Goal: Task Accomplishment & Management: Use online tool/utility

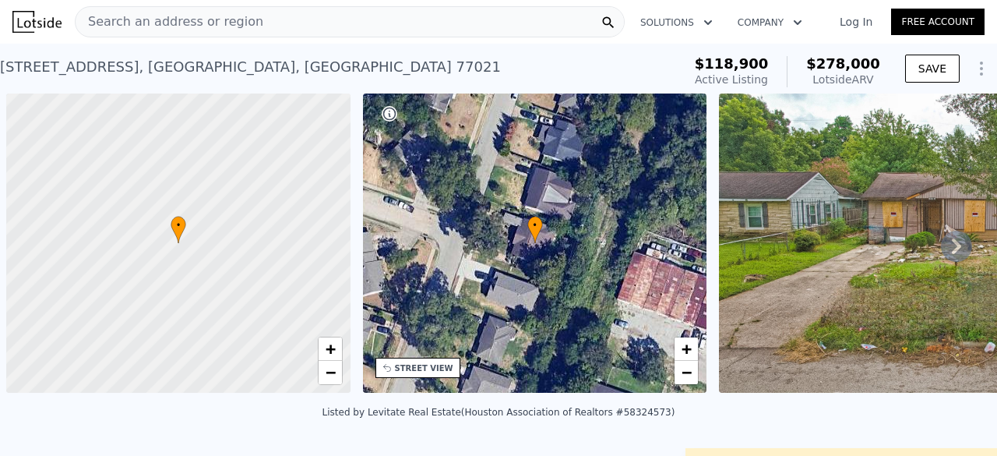
scroll to position [0, 6]
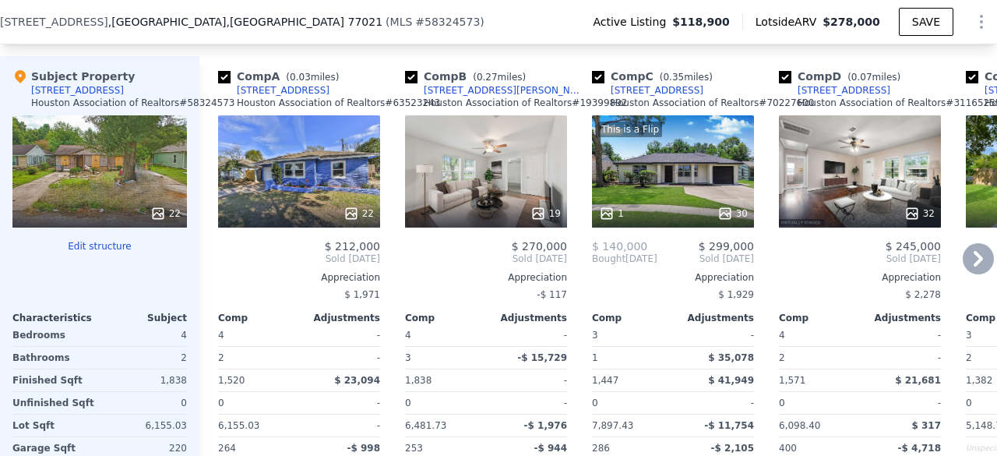
scroll to position [1542, 0]
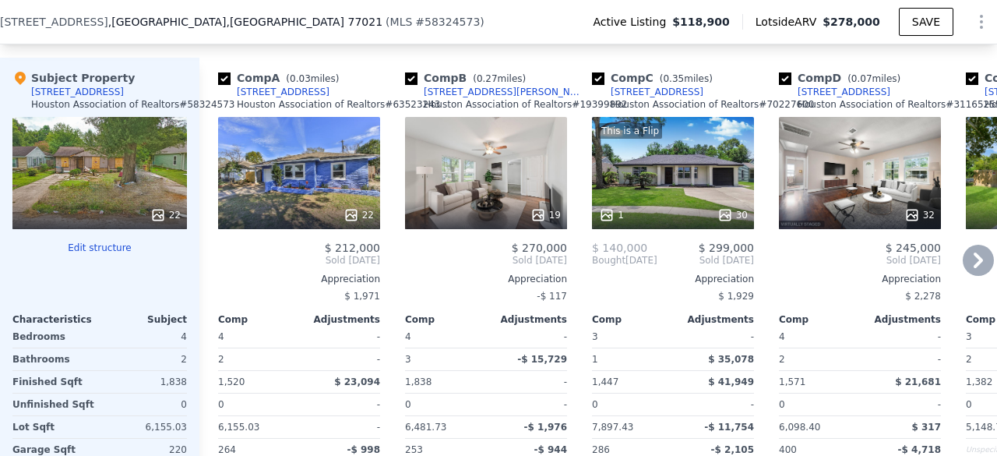
click at [412, 85] on input "checkbox" at bounding box center [411, 78] width 12 height 12
checkbox input "false"
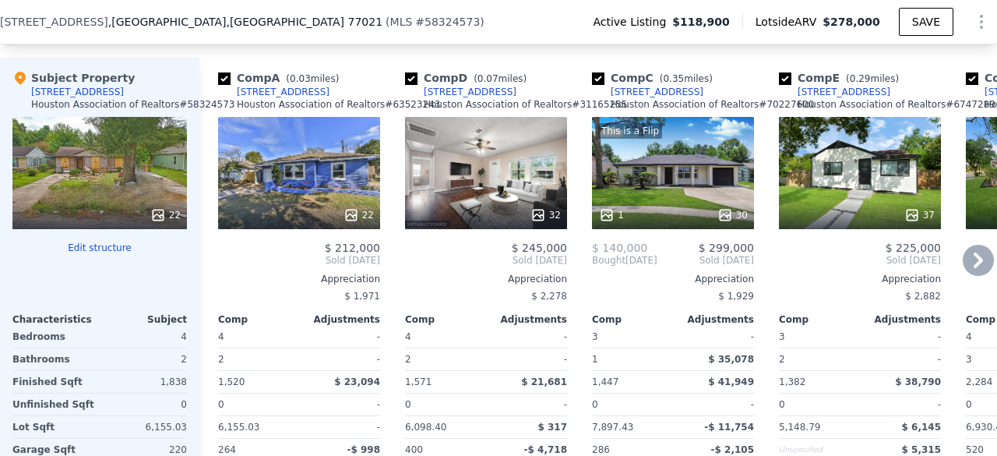
click at [223, 85] on input "checkbox" at bounding box center [224, 78] width 12 height 12
checkbox input "false"
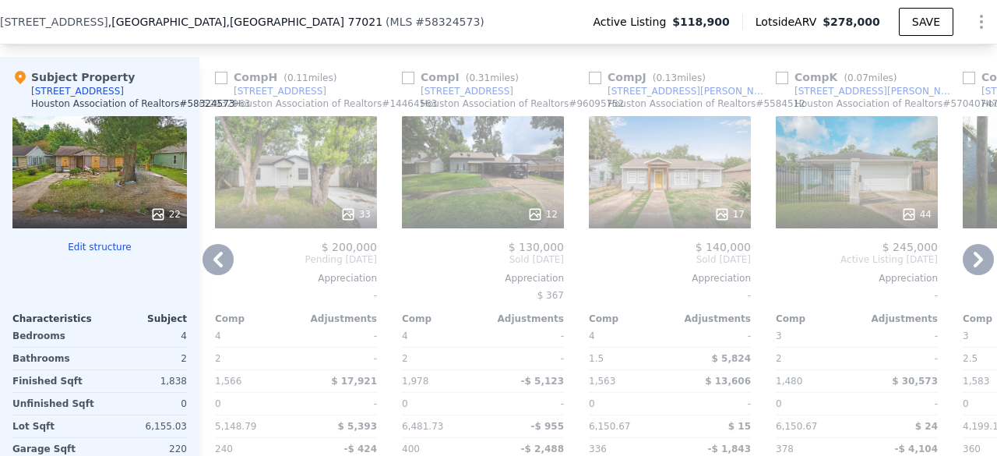
scroll to position [1540, 0]
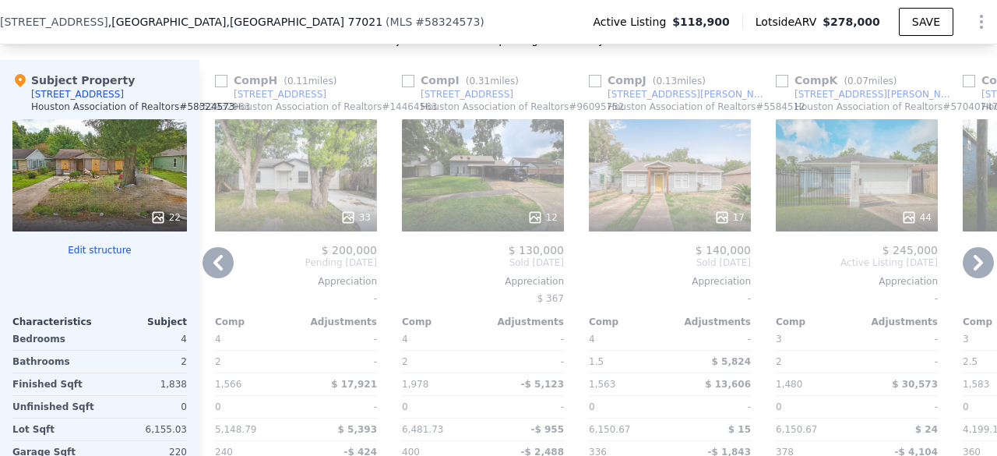
click at [597, 87] on input "checkbox" at bounding box center [595, 81] width 12 height 12
checkbox input "true"
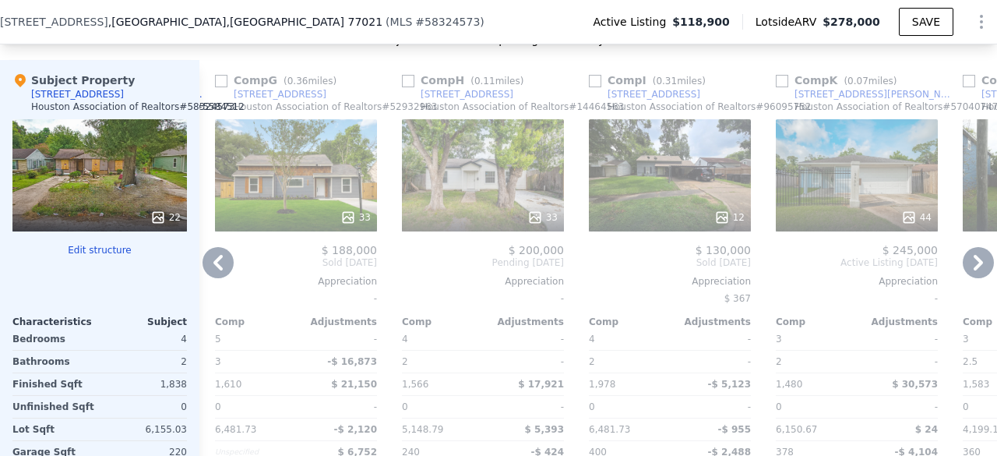
click at [595, 87] on input "checkbox" at bounding box center [595, 81] width 12 height 12
checkbox input "true"
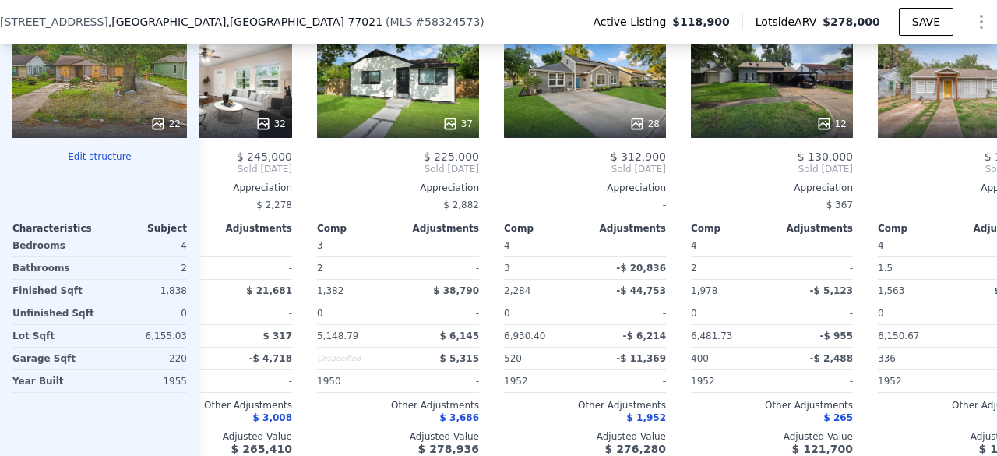
scroll to position [0, 0]
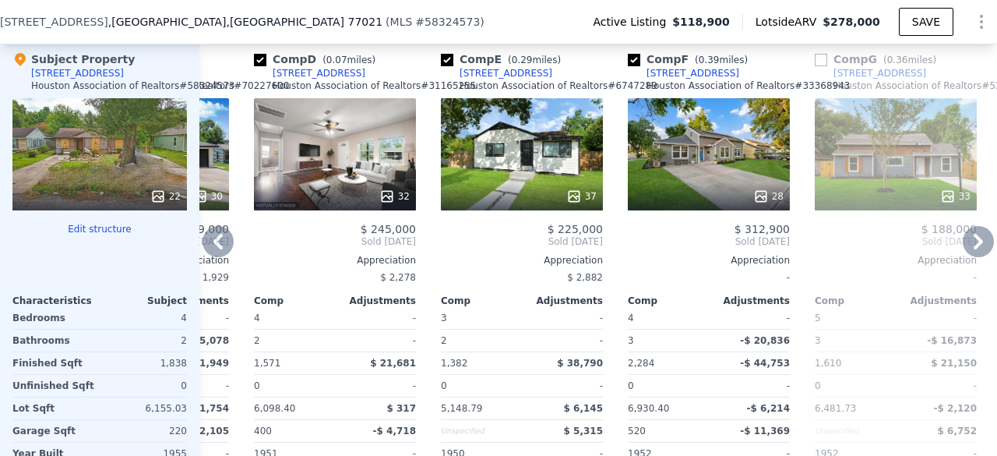
scroll to position [1552, 0]
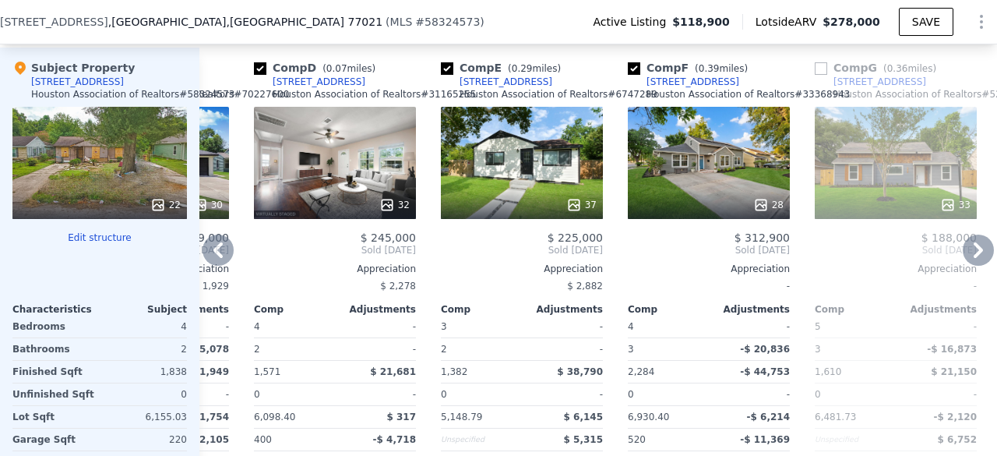
click at [636, 75] on input "checkbox" at bounding box center [634, 68] width 12 height 12
checkbox input "false"
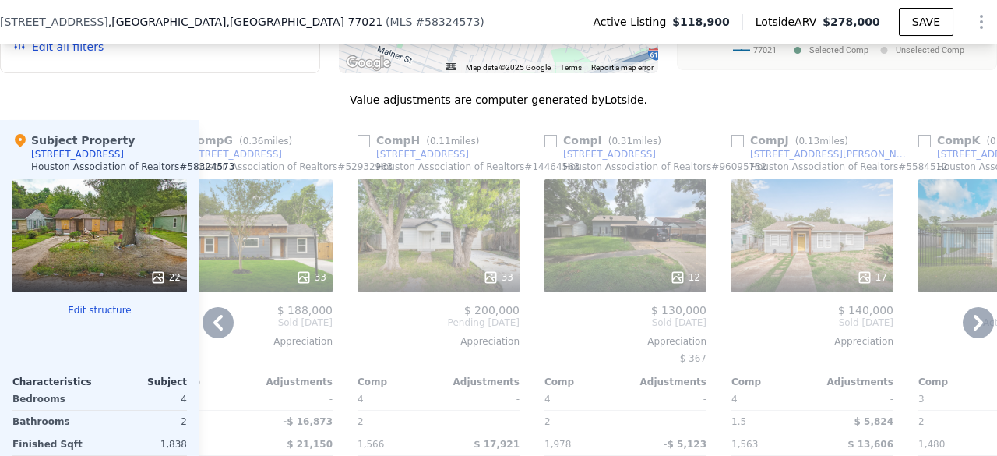
scroll to position [1477, 0]
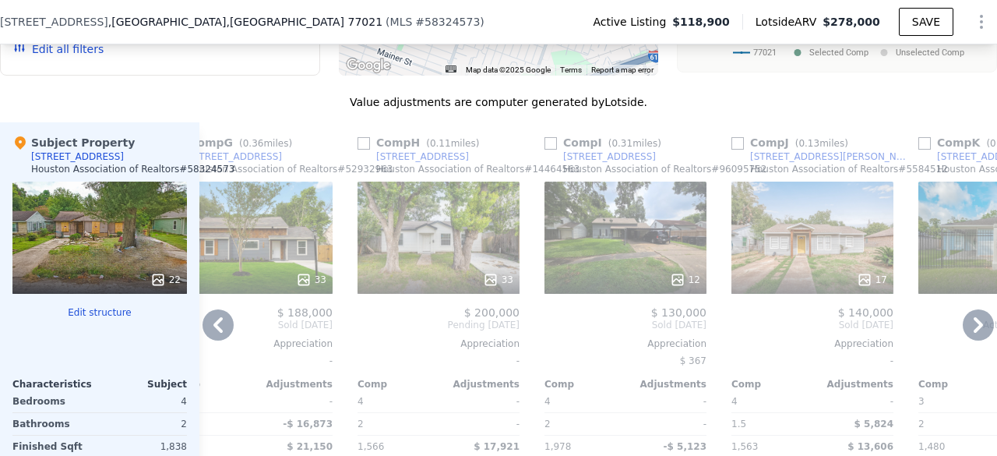
click at [737, 150] on input "checkbox" at bounding box center [737, 143] width 12 height 12
checkbox input "true"
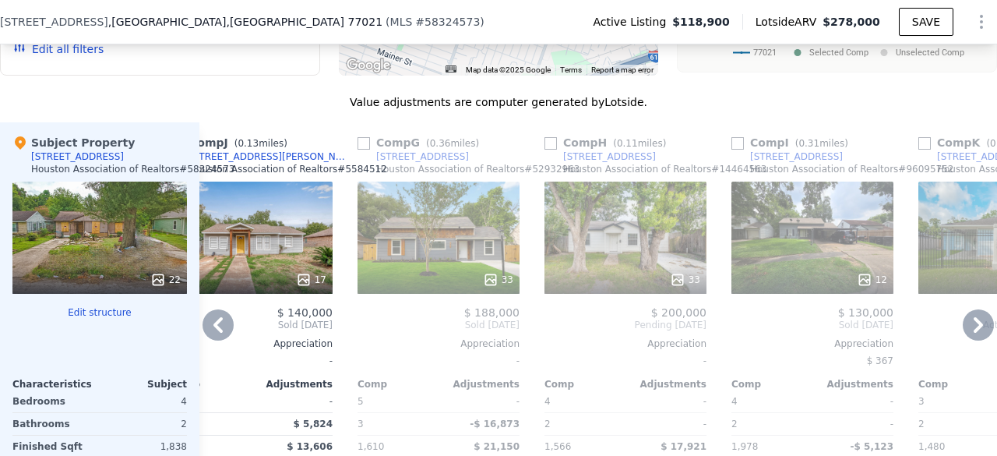
click at [741, 150] on input "checkbox" at bounding box center [737, 143] width 12 height 12
checkbox input "true"
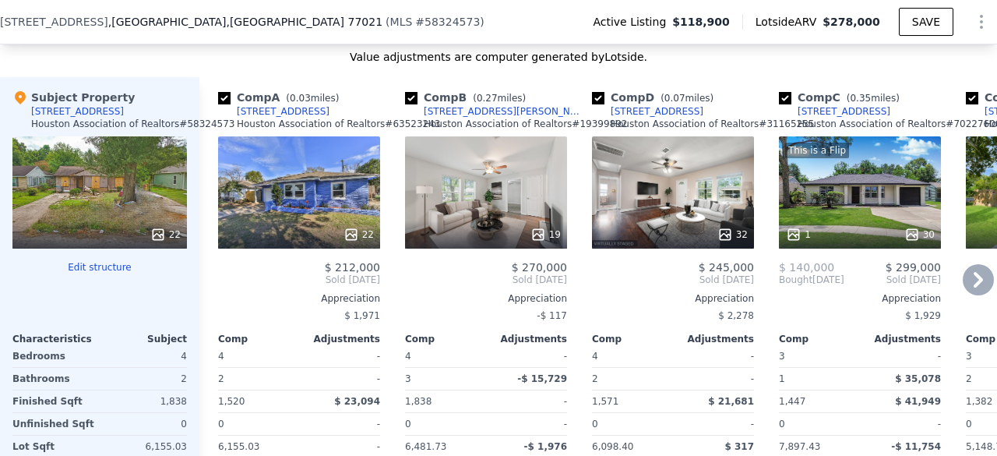
scroll to position [1521, 0]
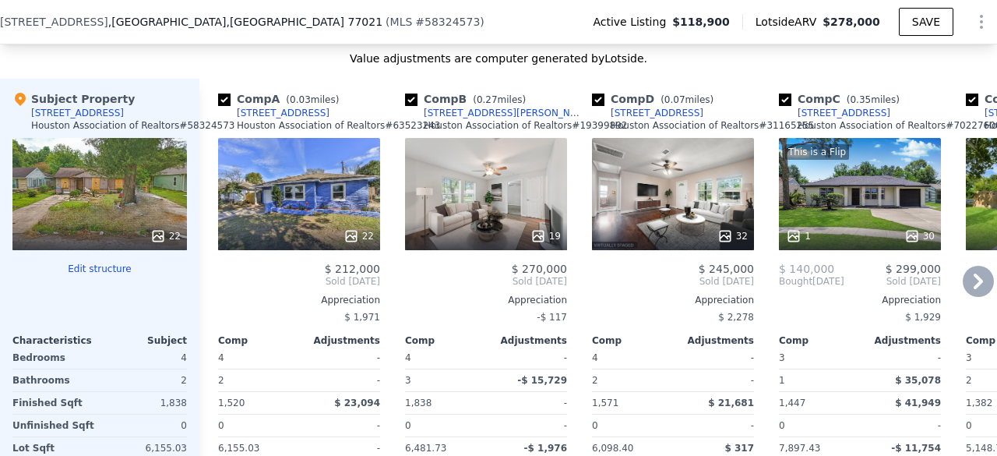
click at [410, 106] on input "checkbox" at bounding box center [411, 99] width 12 height 12
checkbox input "false"
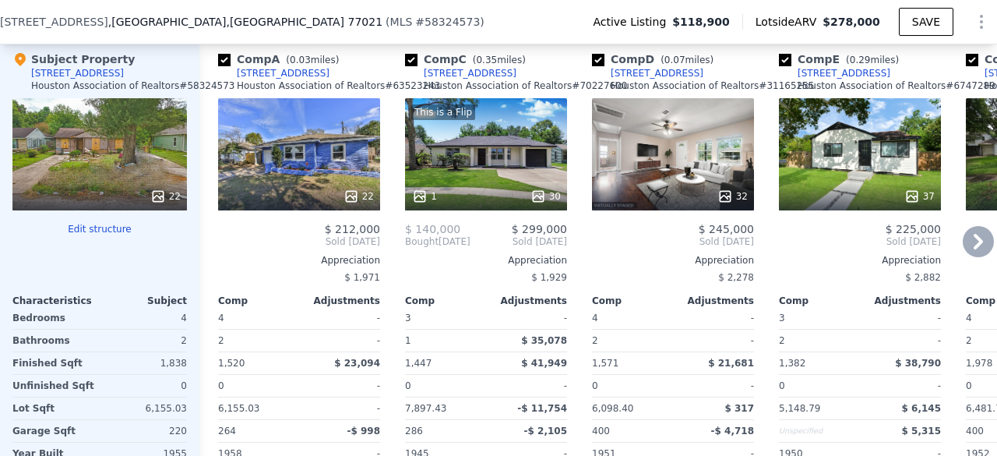
scroll to position [1555, 0]
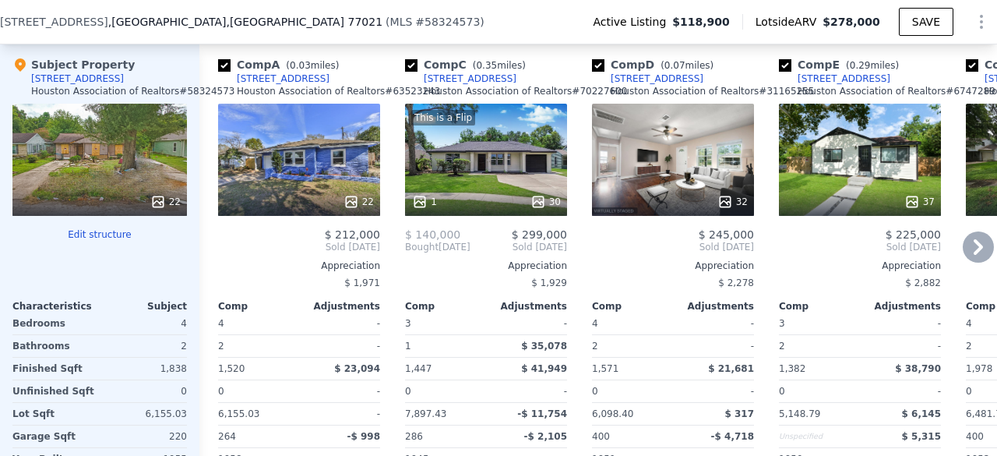
click at [411, 72] on input "checkbox" at bounding box center [411, 65] width 12 height 12
checkbox input "false"
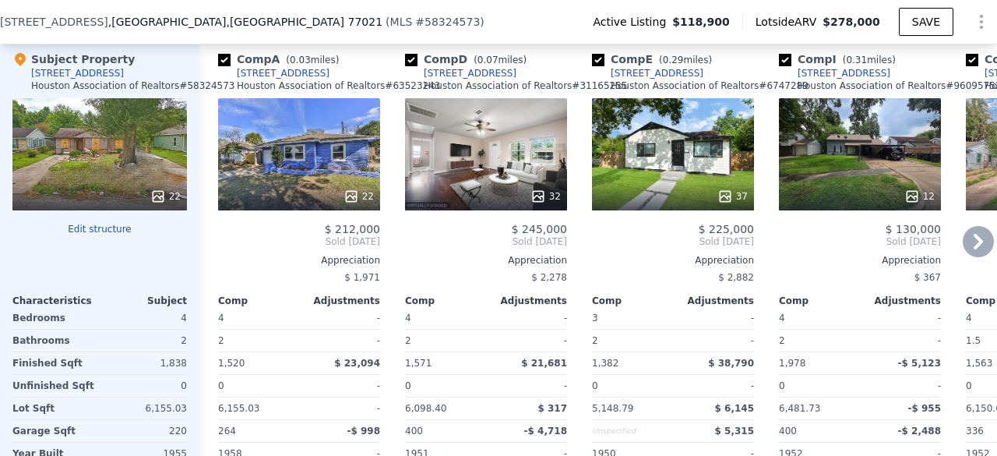
scroll to position [1558, 0]
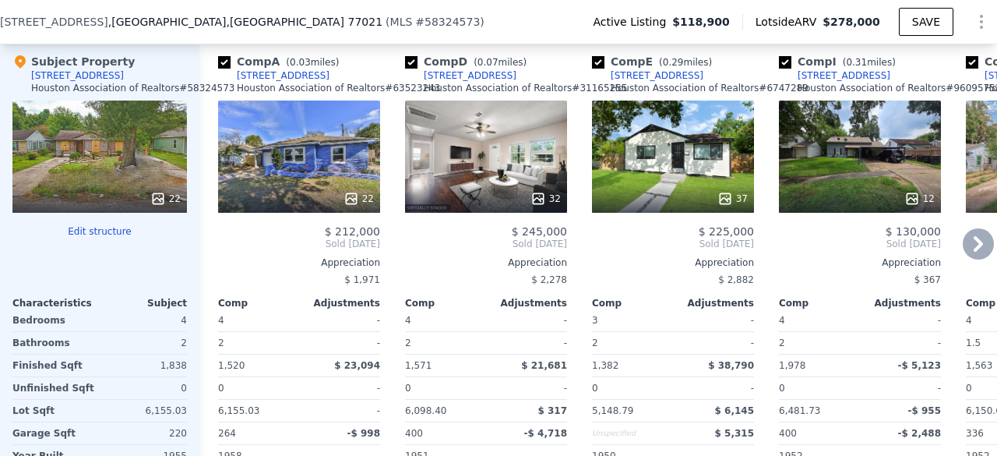
click at [601, 69] on input "checkbox" at bounding box center [598, 62] width 12 height 12
checkbox input "false"
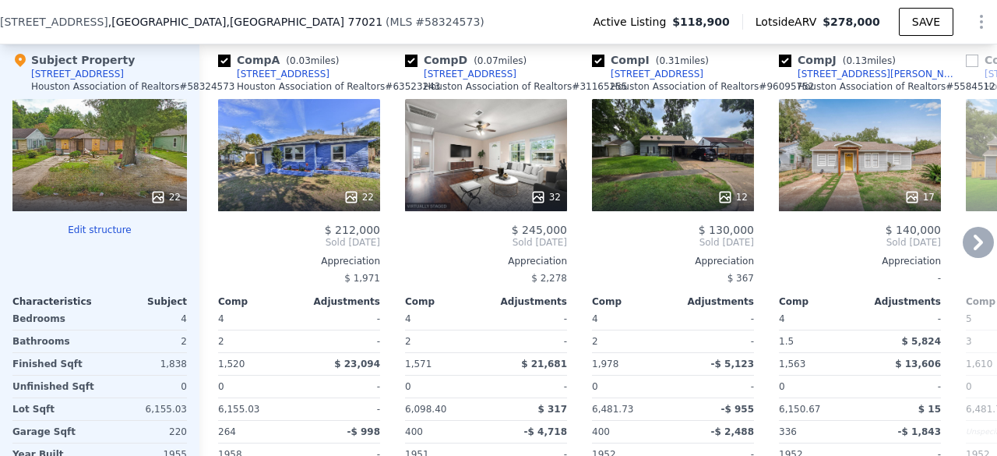
scroll to position [1542, 0]
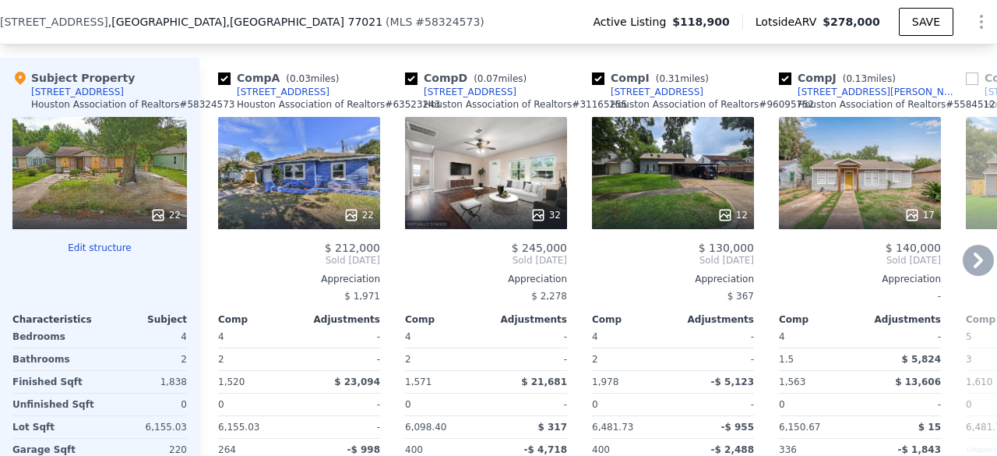
click at [412, 85] on input "checkbox" at bounding box center [411, 78] width 12 height 12
checkbox input "false"
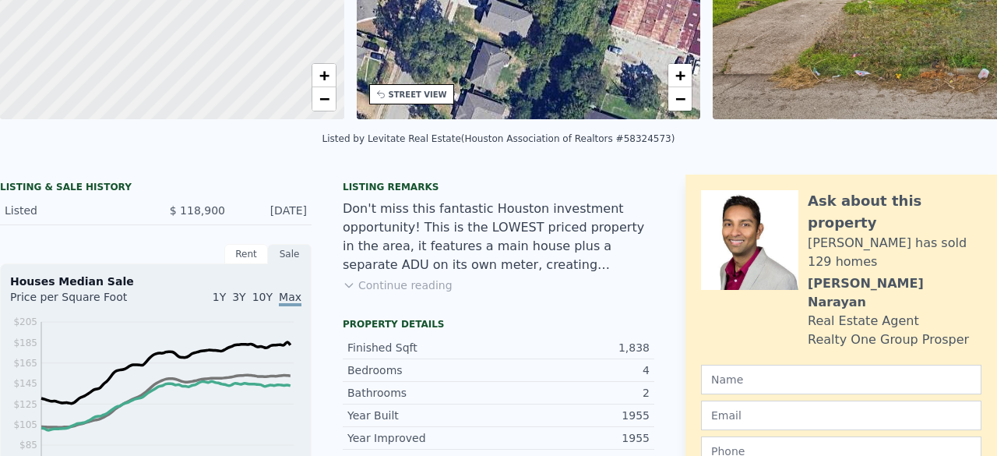
scroll to position [0, 0]
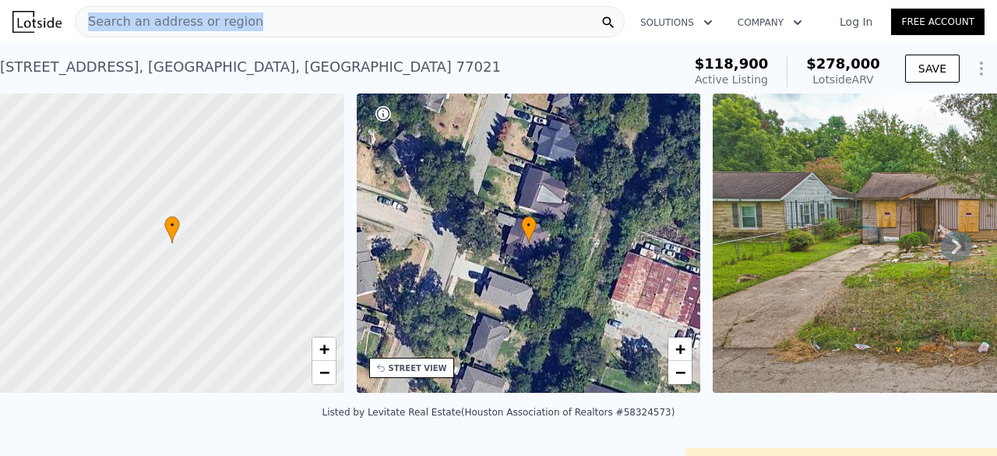
drag, startPoint x: 251, startPoint y: 17, endPoint x: 157, endPoint y: 2, distance: 95.5
click at [157, 2] on nav "Search an address or region Solutions Company Open main menu Log In Free Account" at bounding box center [498, 22] width 997 height 44
